Goal: Information Seeking & Learning: Learn about a topic

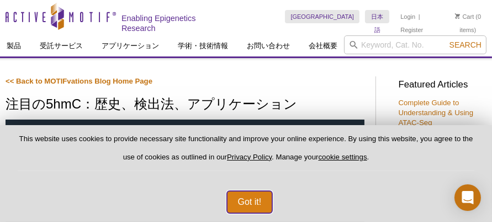
click at [250, 197] on button "Got it!" at bounding box center [250, 202] width 46 height 22
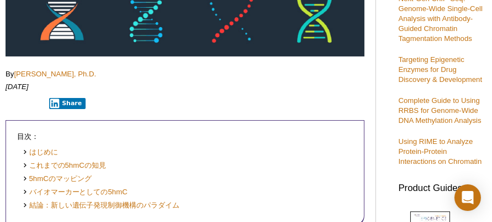
scroll to position [361, 0]
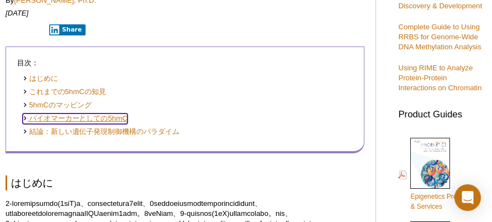
click at [110, 117] on link "バイオマーカーとしての5hmC" at bounding box center [75, 118] width 105 height 10
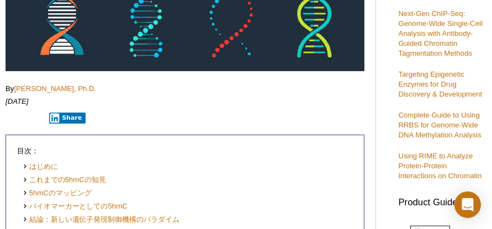
scroll to position [353, 0]
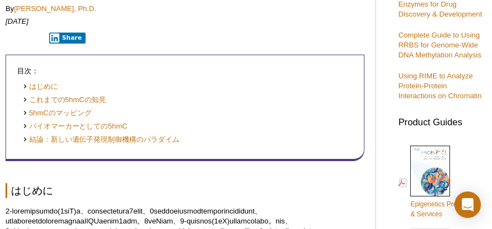
click at [265, 38] on p "Share" at bounding box center [185, 38] width 359 height 12
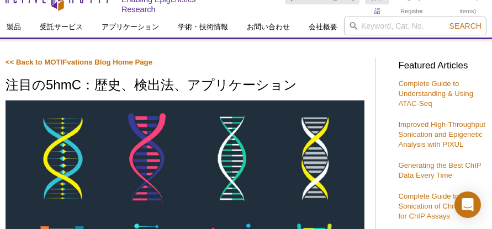
scroll to position [19, 0]
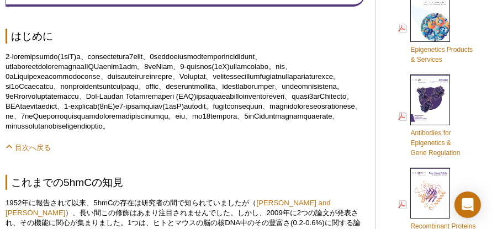
scroll to position [536, 0]
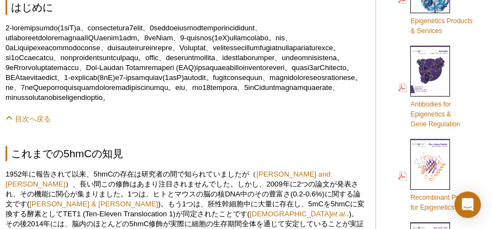
scroll to position [361, 0]
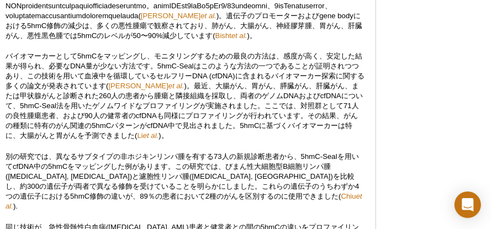
scroll to position [1784, 0]
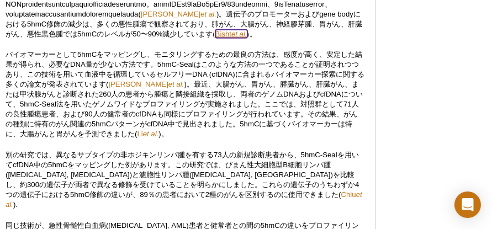
click at [248, 38] on link "Bisht et al." at bounding box center [231, 34] width 32 height 8
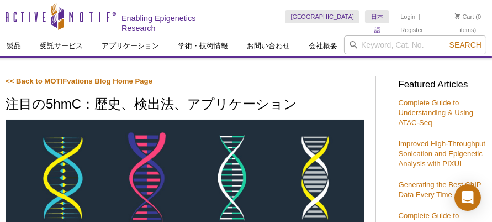
click at [302, 83] on p "<< Back to MOTIFvations Blog Home Page" at bounding box center [185, 81] width 359 height 10
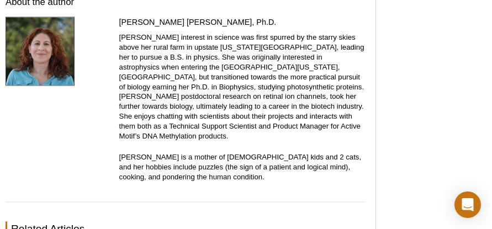
scroll to position [2445, 0]
